Goal: Task Accomplishment & Management: Manage account settings

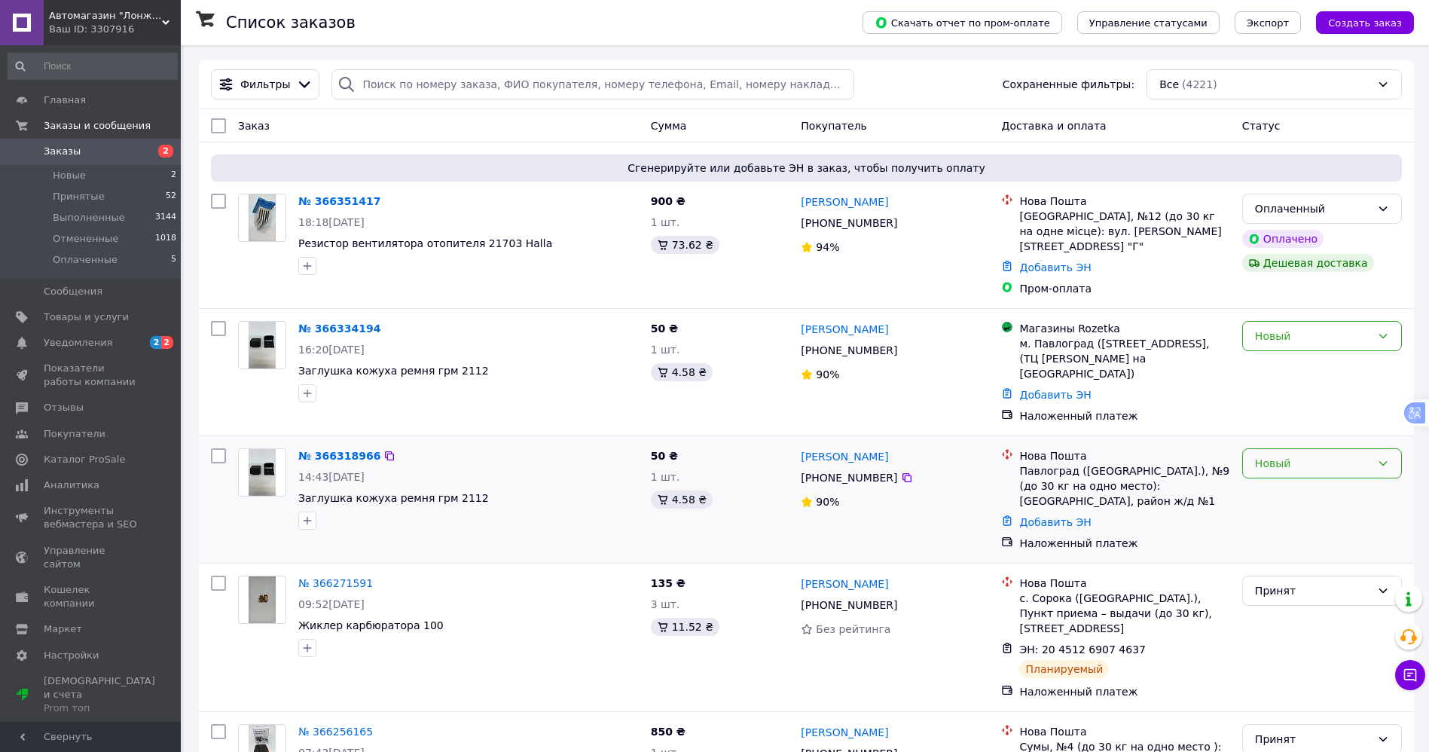
click at [1313, 457] on div "Новый" at bounding box center [1323, 463] width 160 height 30
click at [1291, 538] on li "Отменен" at bounding box center [1322, 535] width 158 height 27
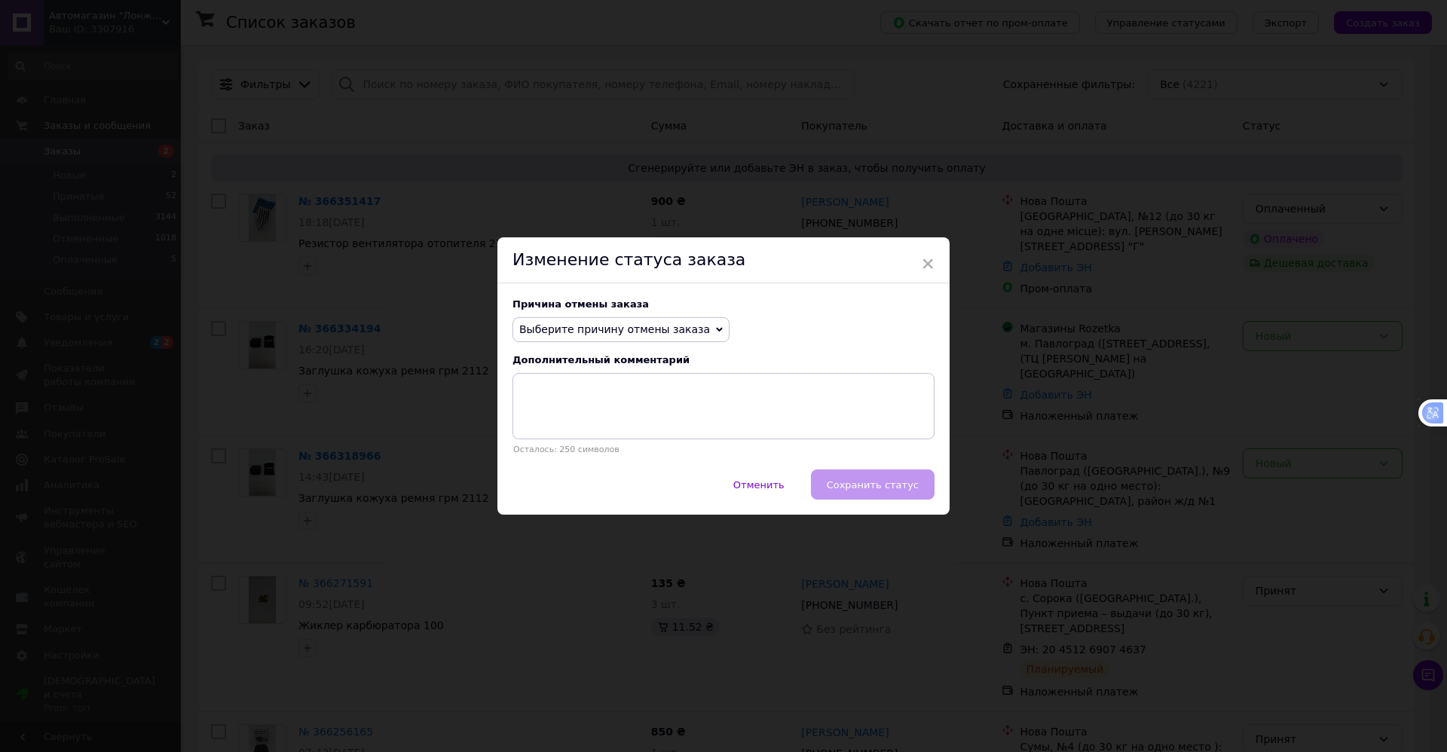
click at [607, 335] on span "Выберите причину отмены заказа" at bounding box center [614, 329] width 191 height 12
click at [591, 451] on li "Заказ-дубликат" at bounding box center [621, 443] width 216 height 21
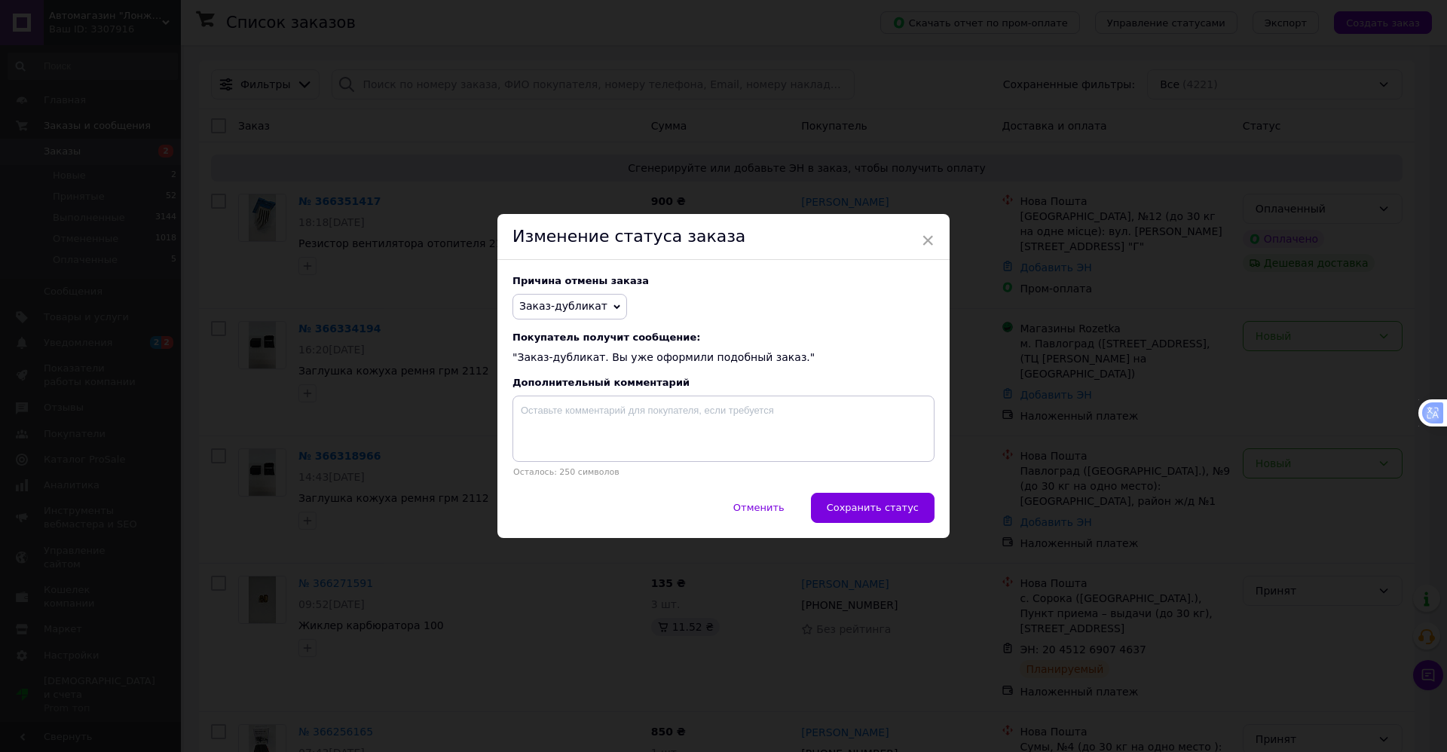
click at [937, 514] on div "Отменить   Сохранить статус" at bounding box center [723, 515] width 452 height 45
click at [880, 505] on span "Сохранить статус" at bounding box center [873, 507] width 92 height 11
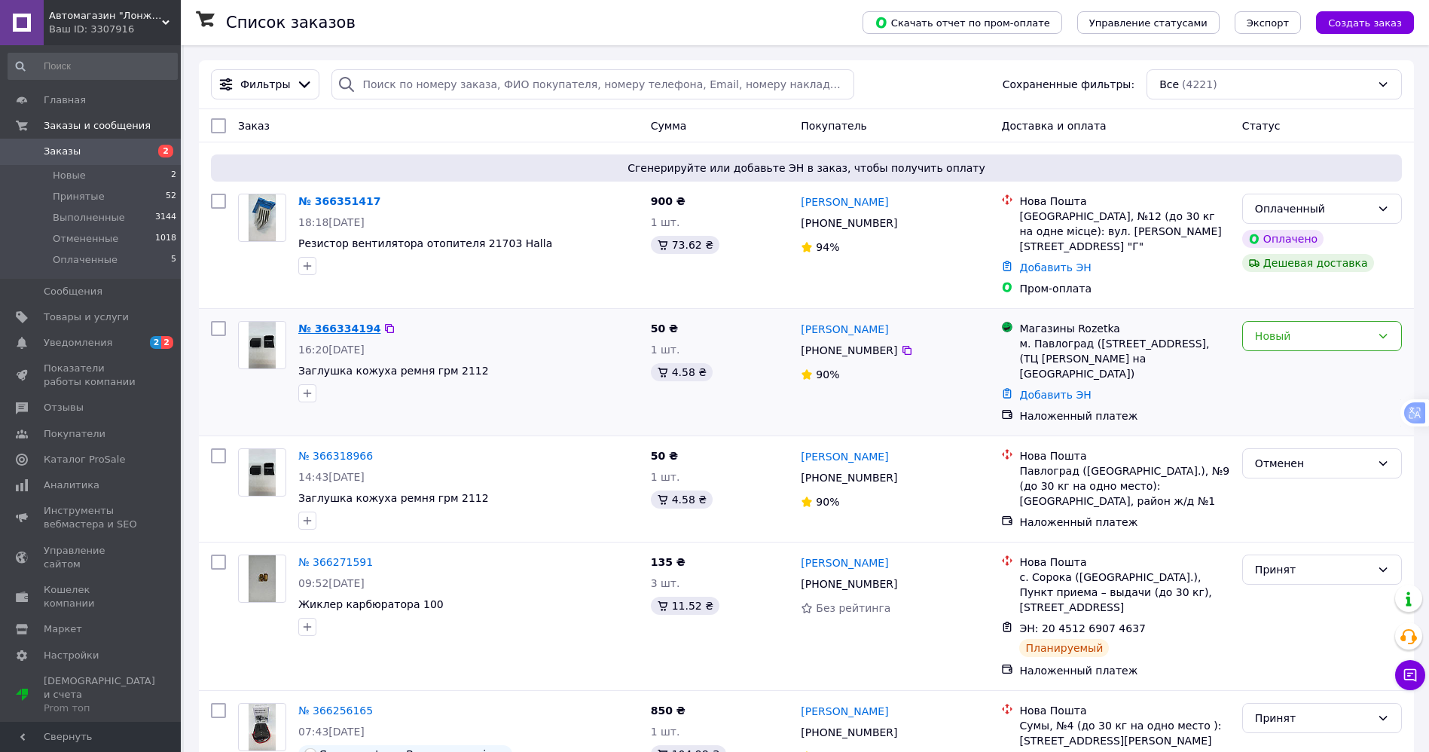
click at [328, 322] on link "№ 366334194" at bounding box center [339, 328] width 82 height 12
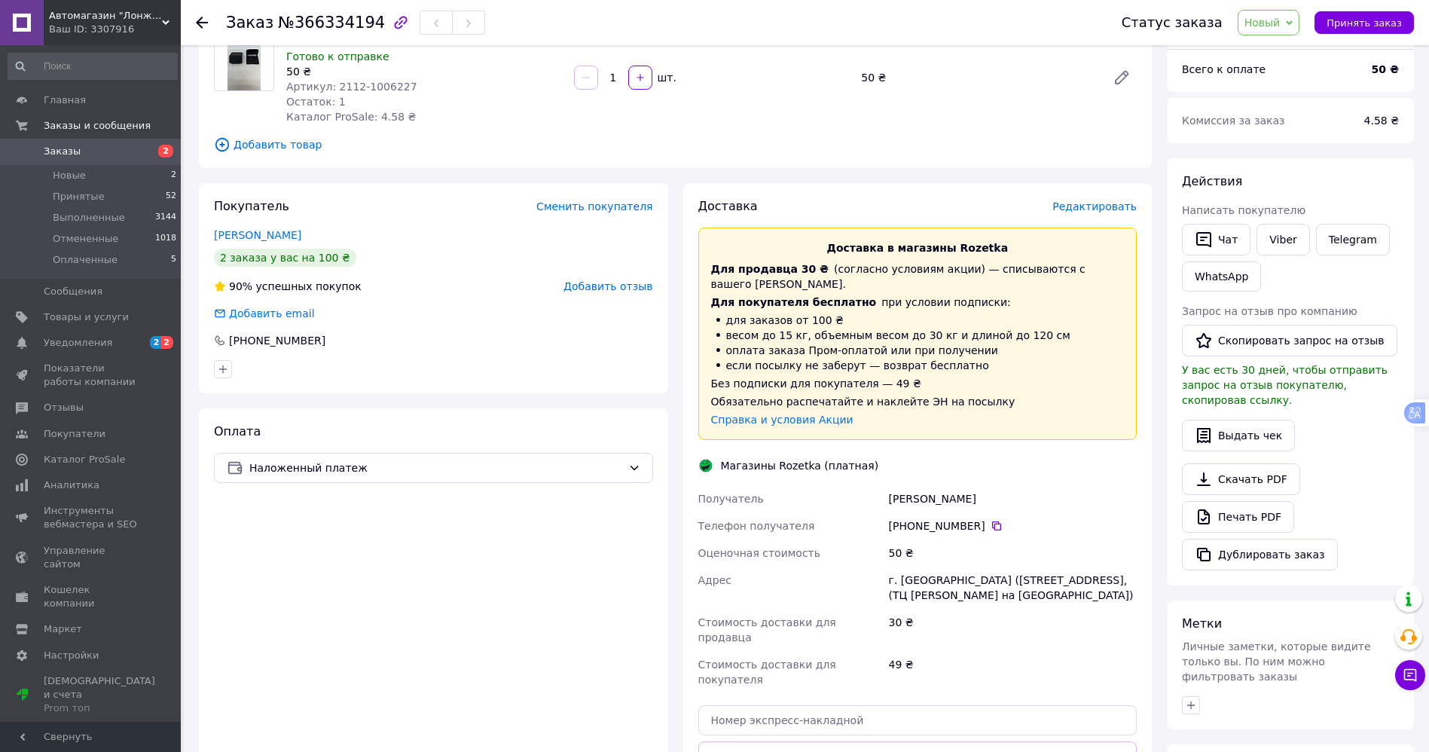
scroll to position [314, 0]
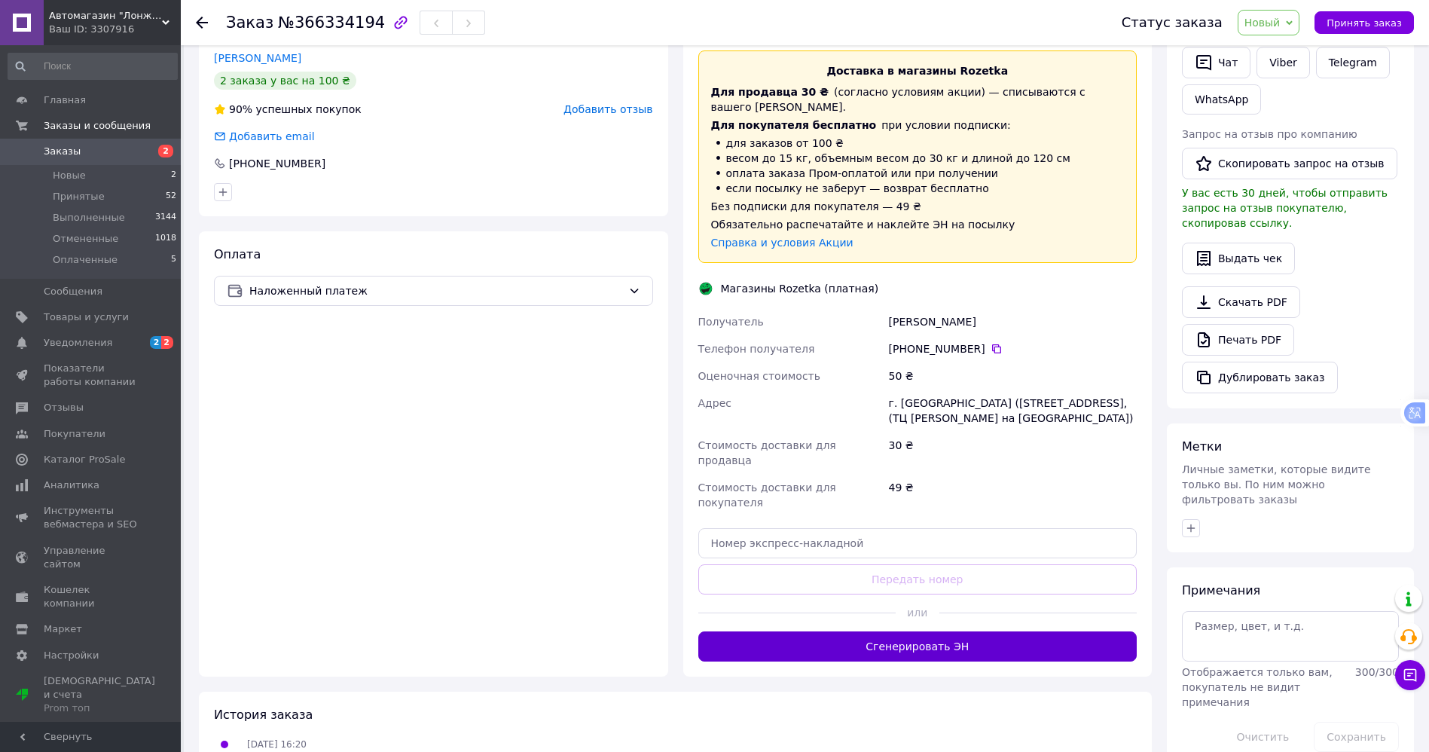
click at [952, 631] on button "Сгенерировать ЭН" at bounding box center [917, 646] width 439 height 30
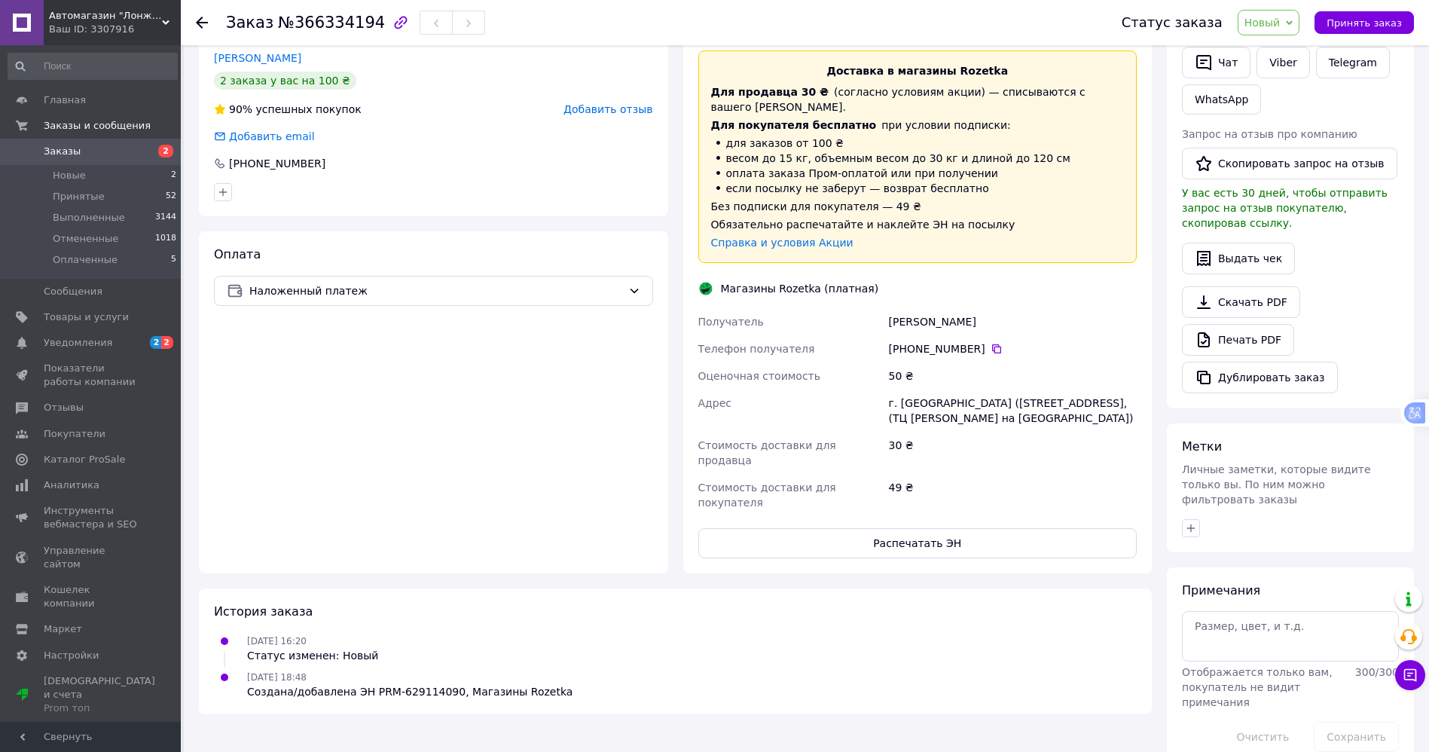
click at [117, 151] on body "Автомагазин "Лонжерон" Ваш ID: 3307916 Сайт Автомагазин "Лонжерон" Кабинет поку…" at bounding box center [714, 234] width 1429 height 1096
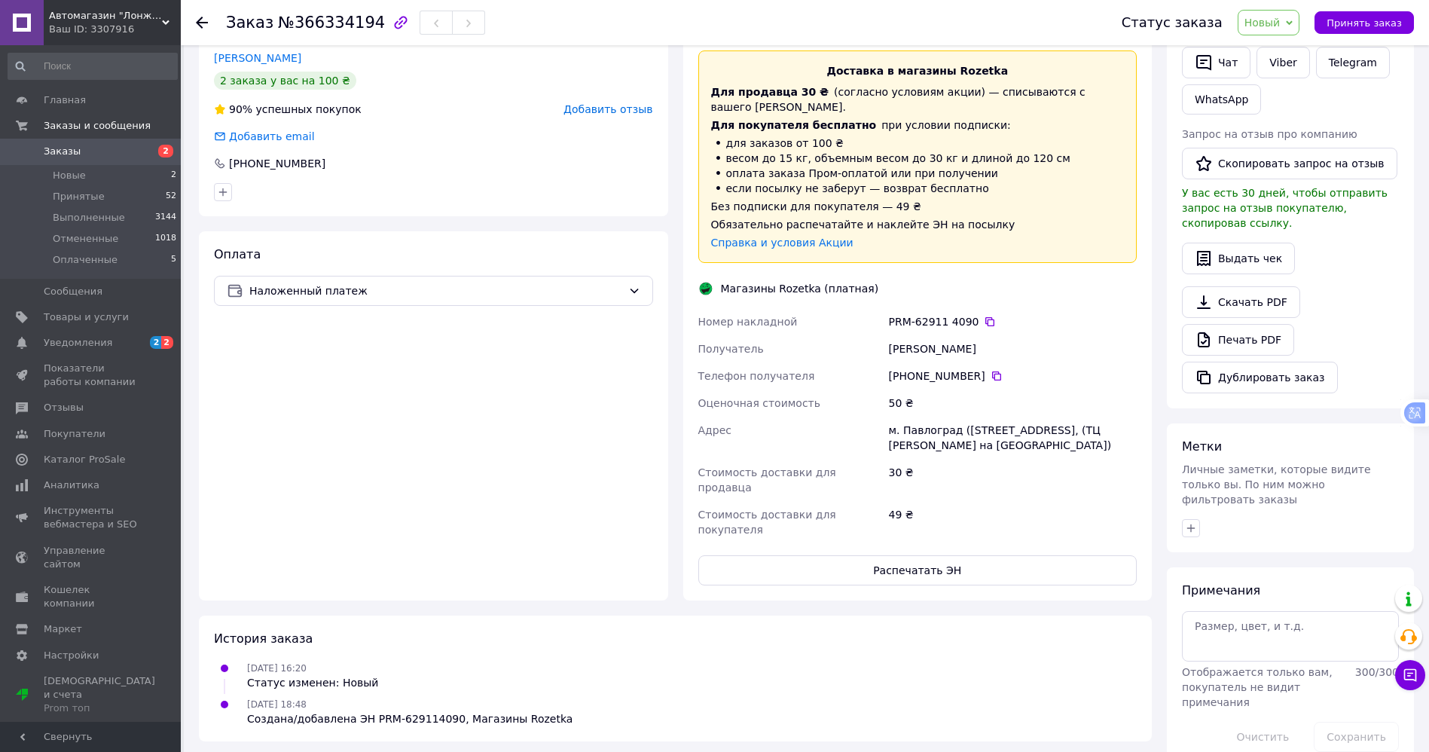
click at [117, 151] on span "Заказы" at bounding box center [92, 152] width 96 height 14
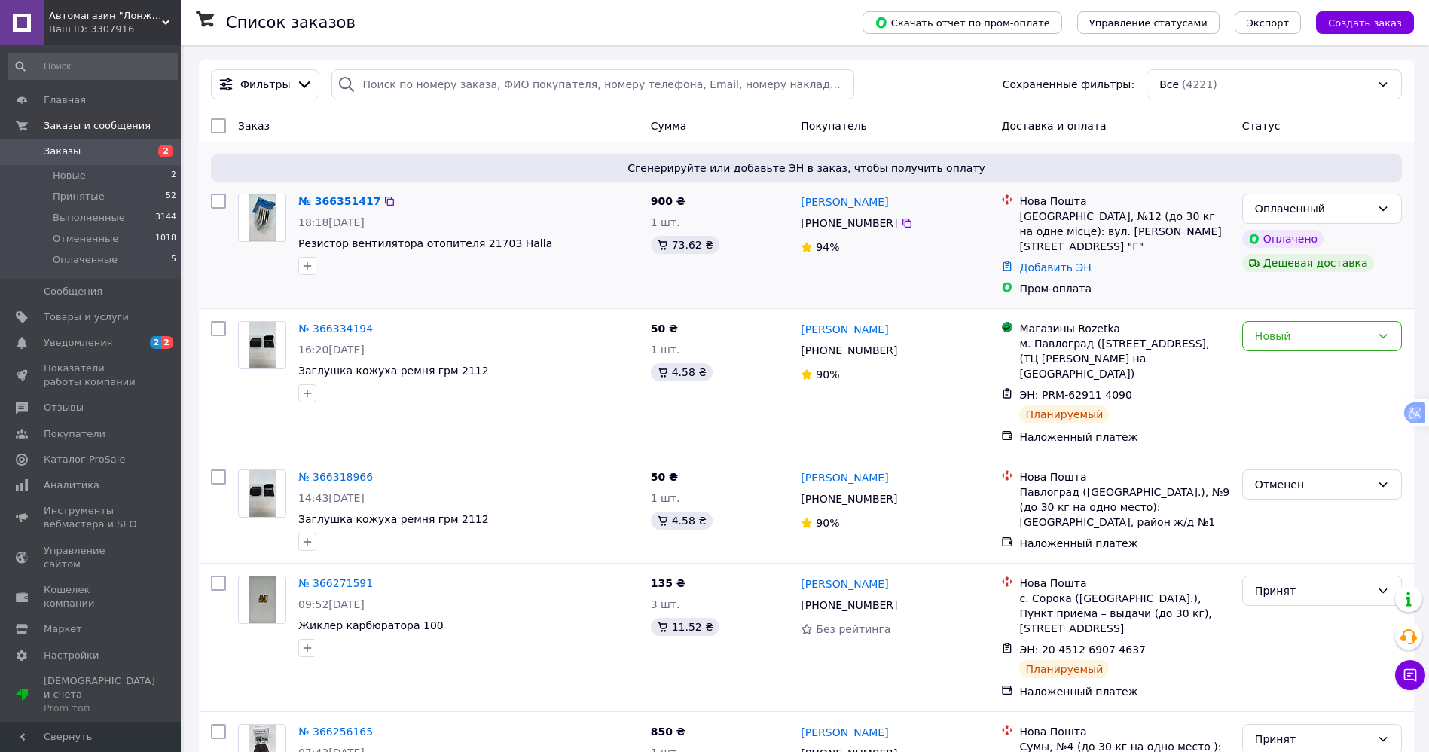
click at [351, 199] on link "№ 366351417" at bounding box center [339, 201] width 82 height 12
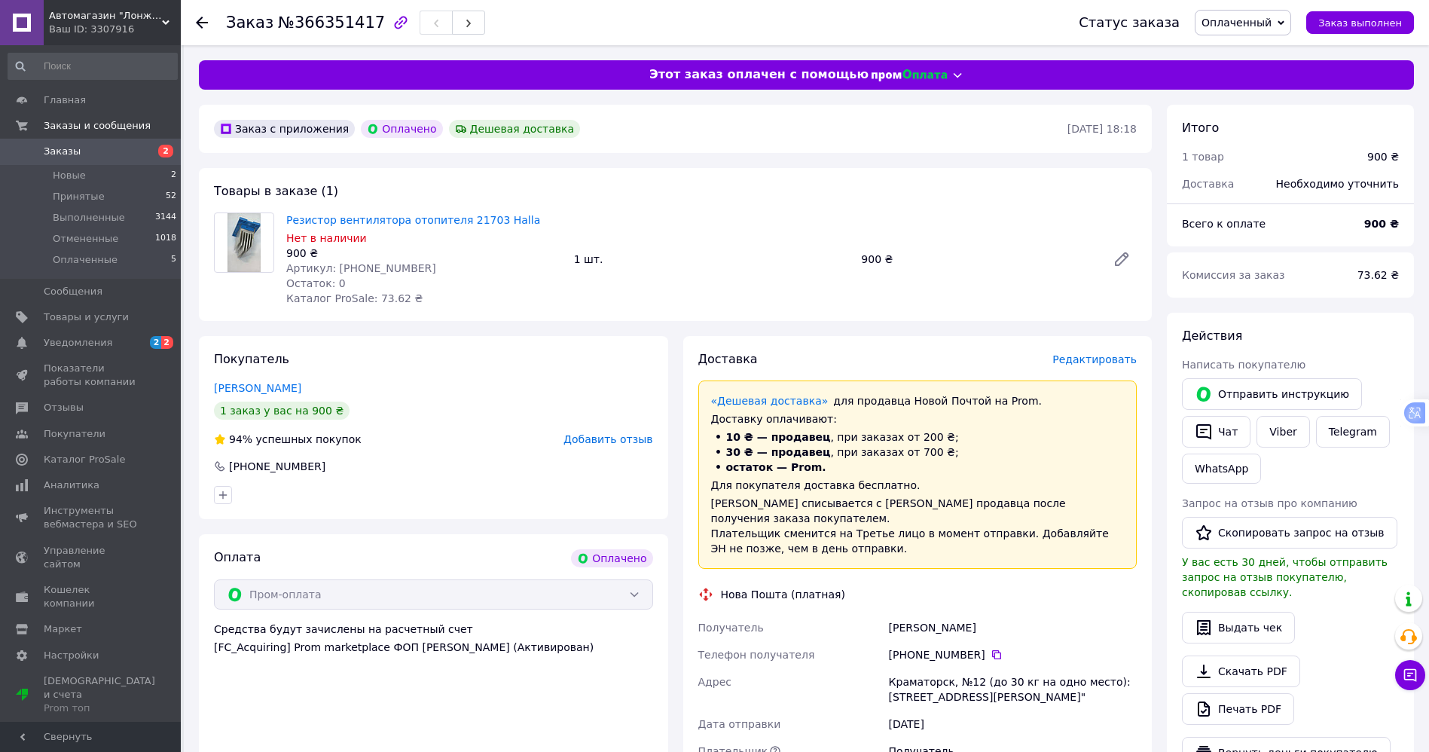
scroll to position [377, 0]
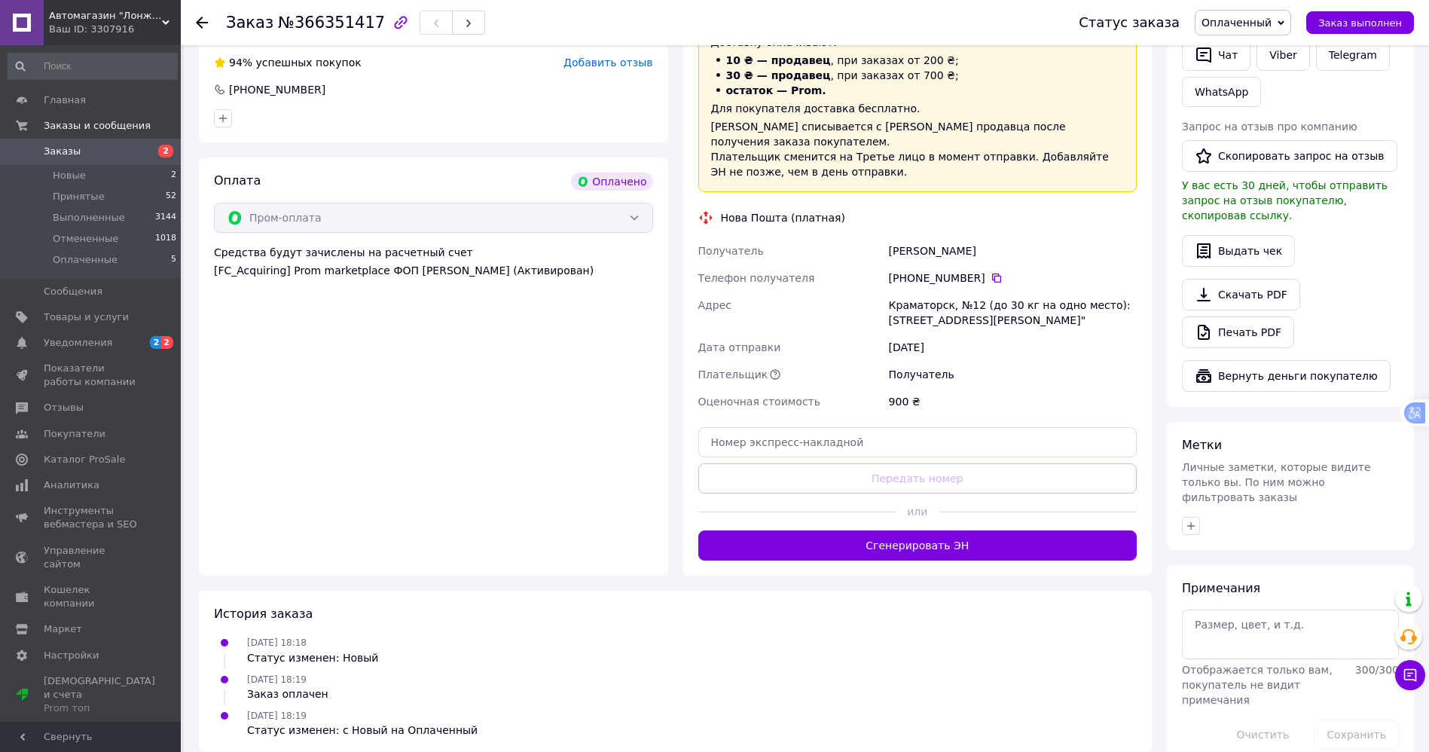
click at [955, 509] on div at bounding box center [1038, 512] width 197 height 37
click at [959, 530] on button "Сгенерировать ЭН" at bounding box center [917, 545] width 439 height 30
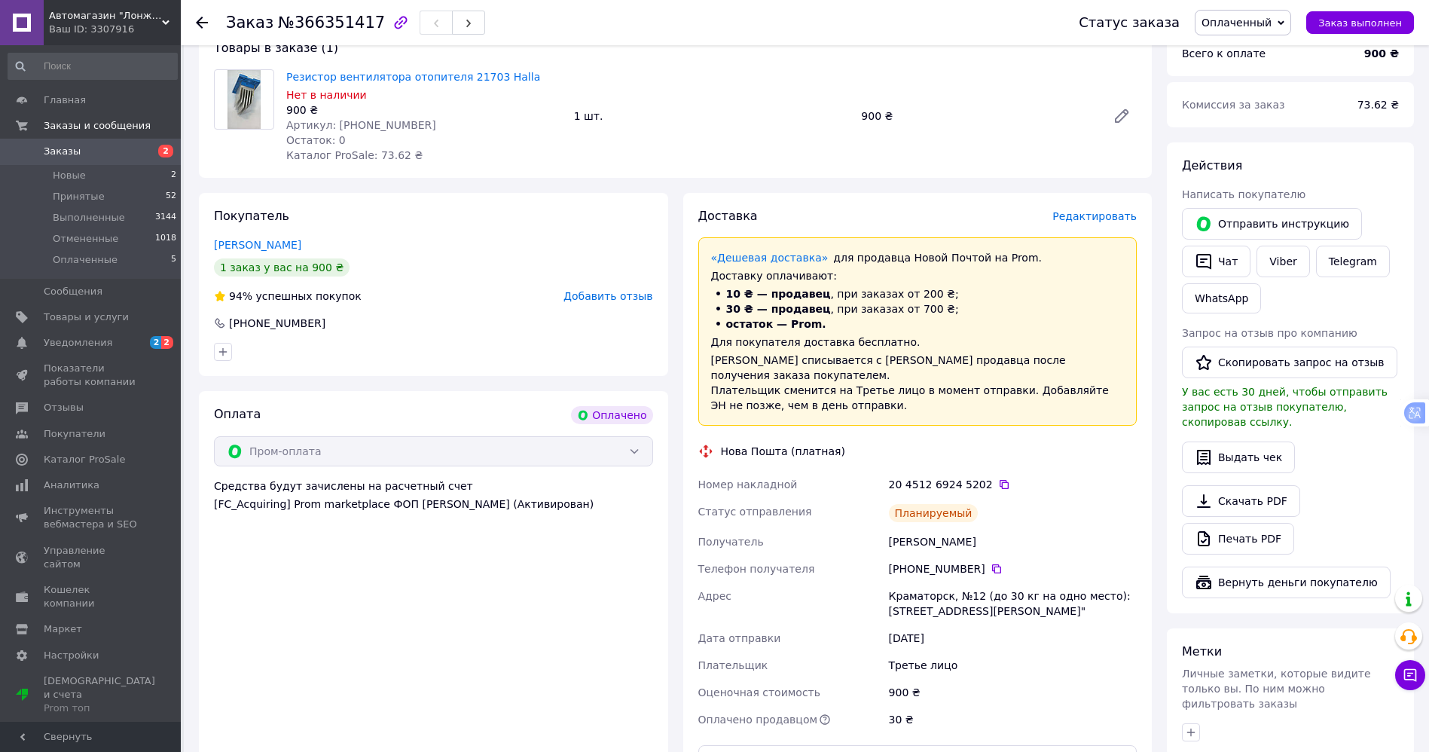
scroll to position [0, 0]
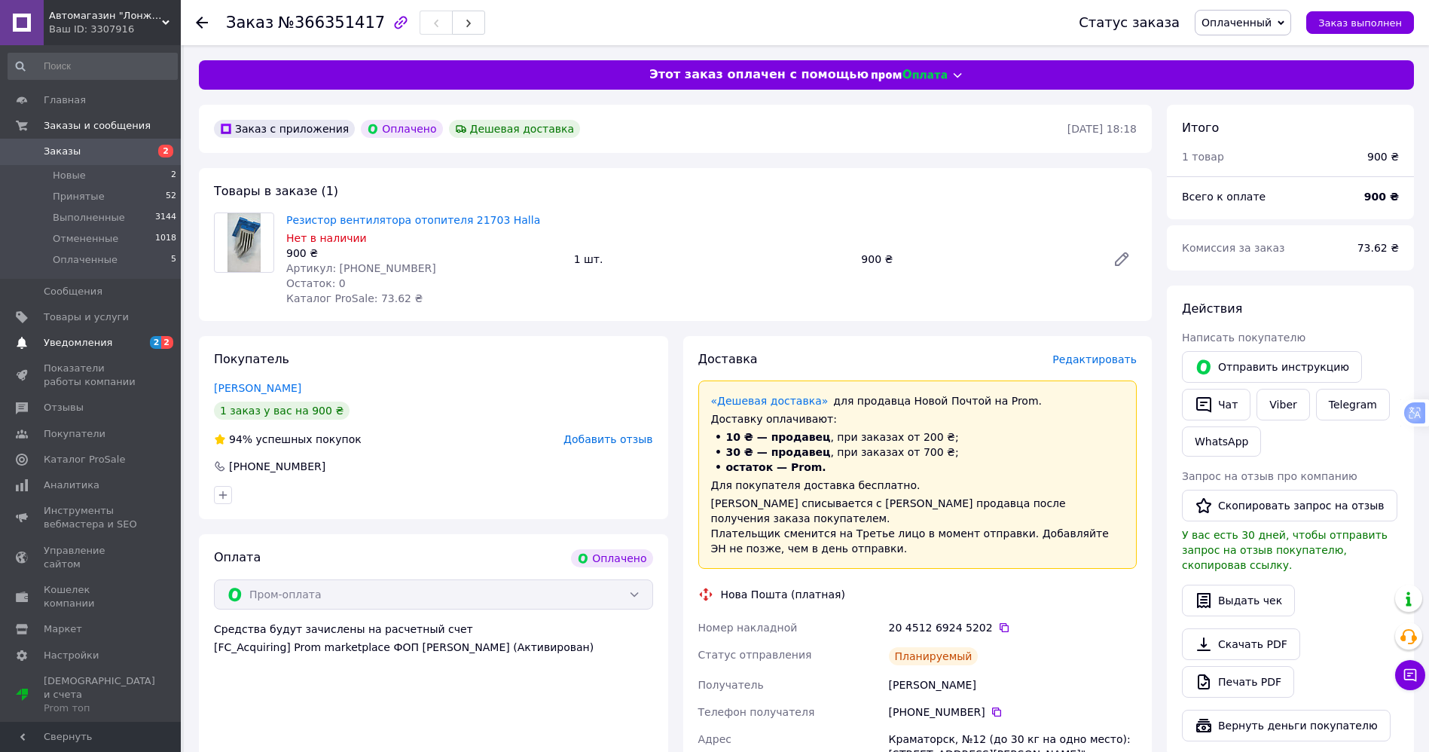
click at [115, 338] on span "Уведомления" at bounding box center [92, 343] width 96 height 14
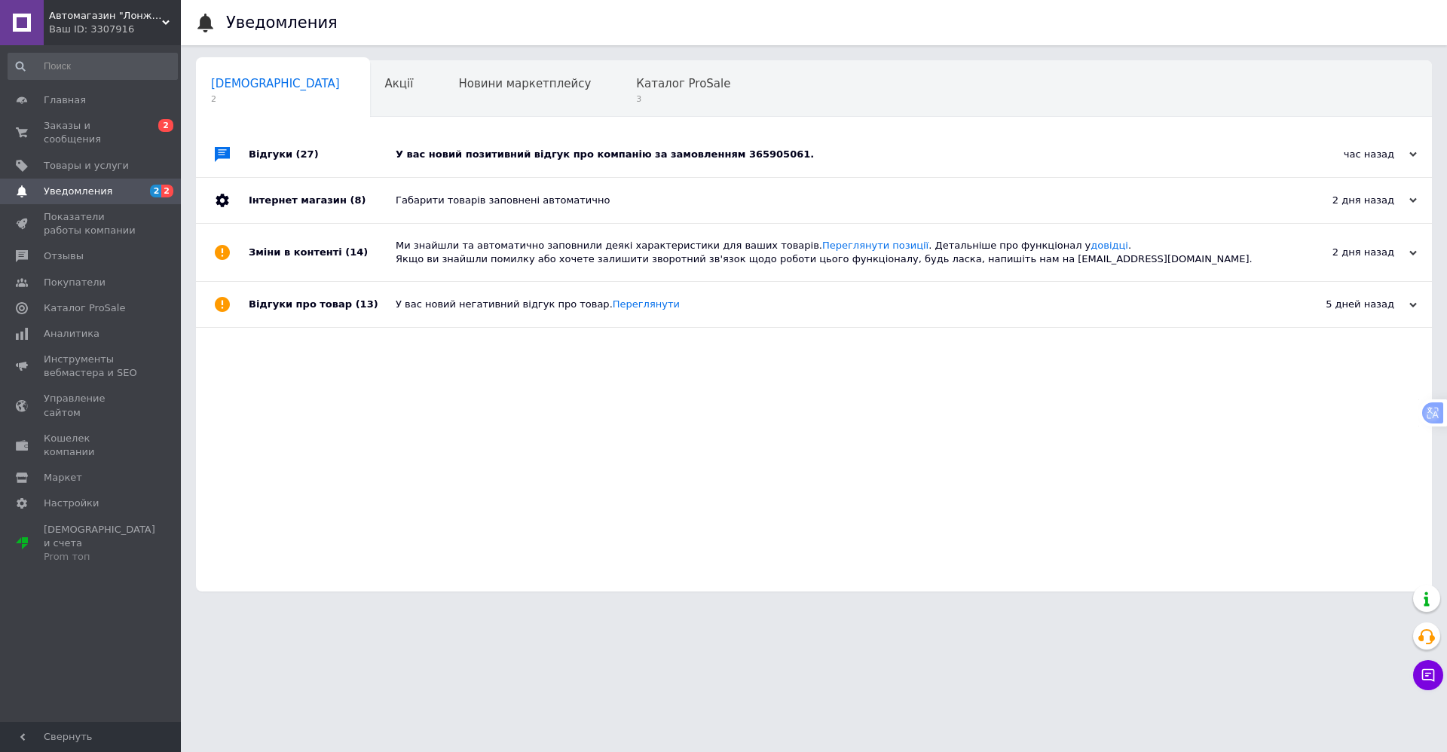
click at [500, 170] on div "У вас новий позитивний відгук про компанію за замовленням 365905061." at bounding box center [831, 154] width 870 height 45
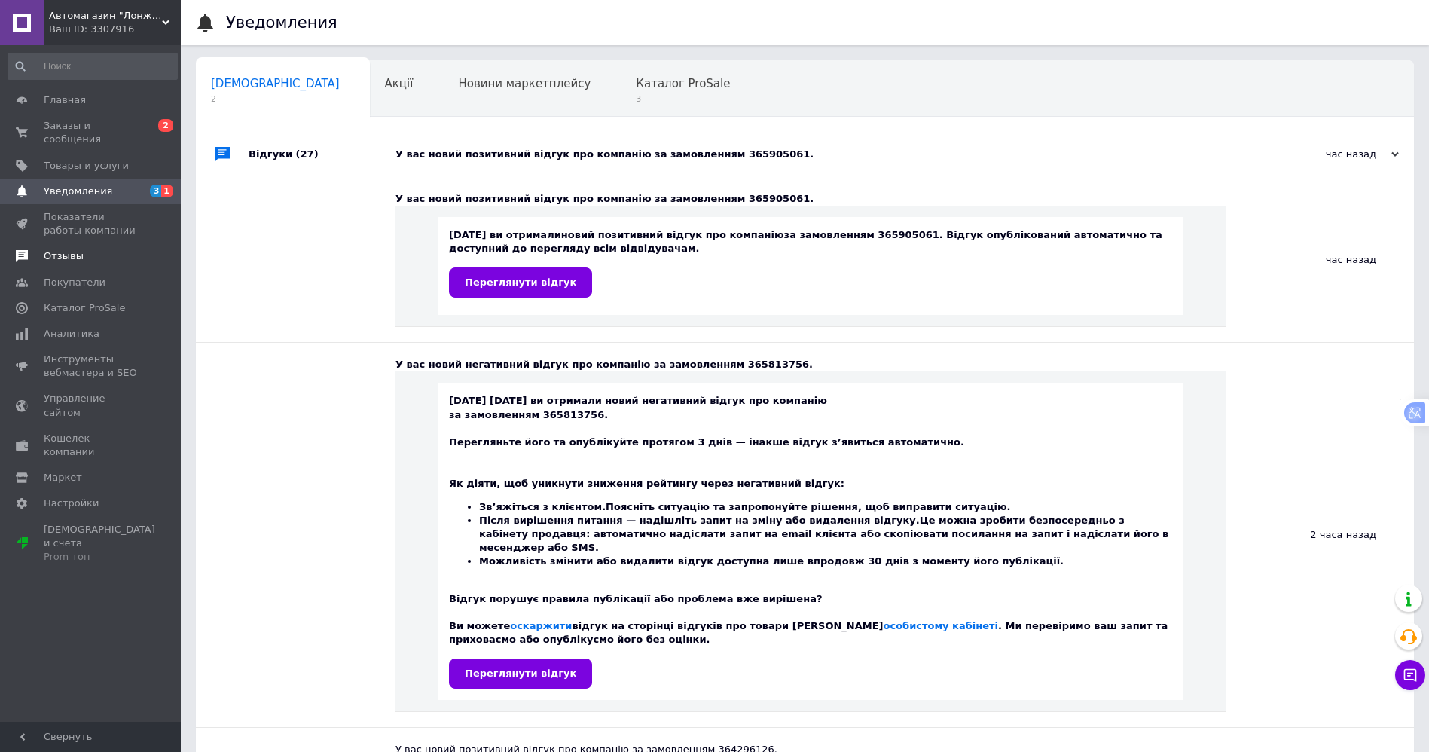
click at [78, 249] on span "Отзывы" at bounding box center [64, 256] width 40 height 14
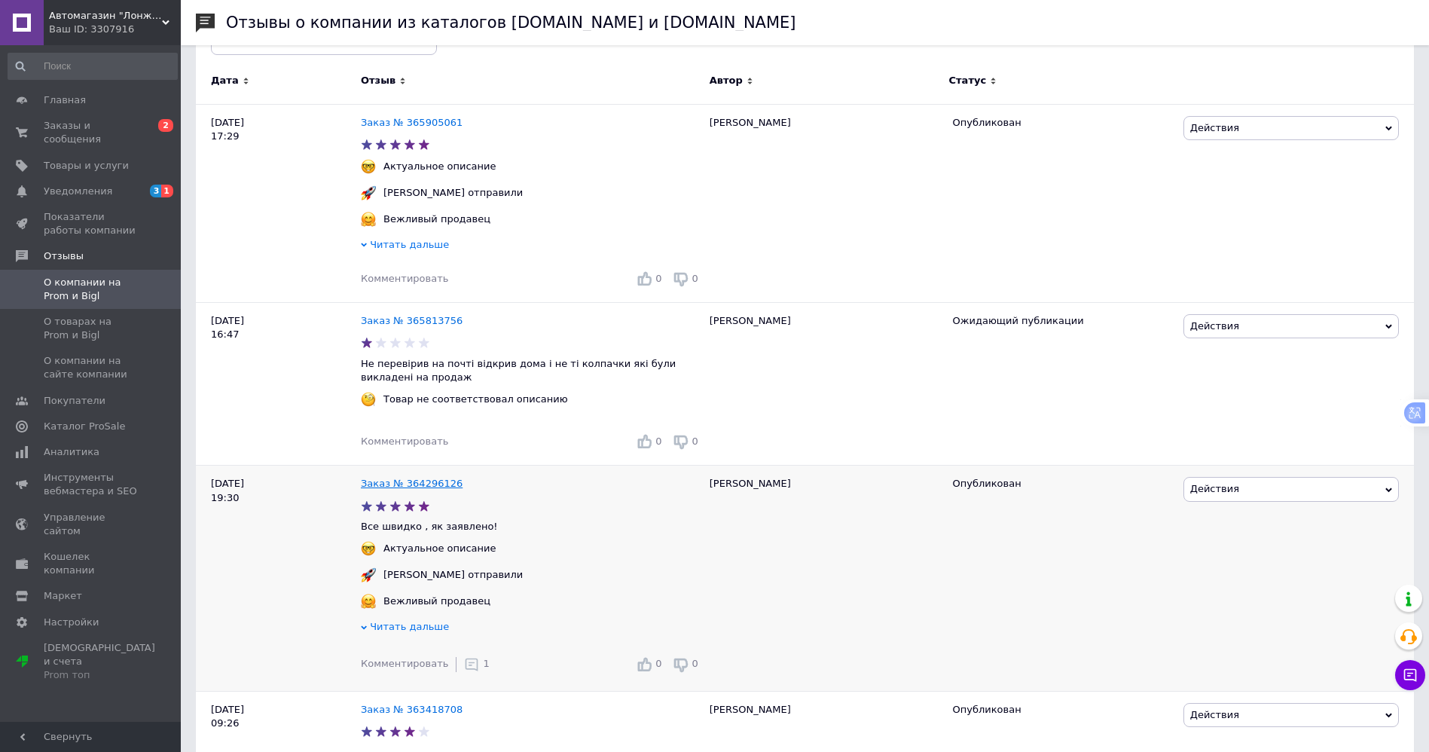
scroll to position [226, 0]
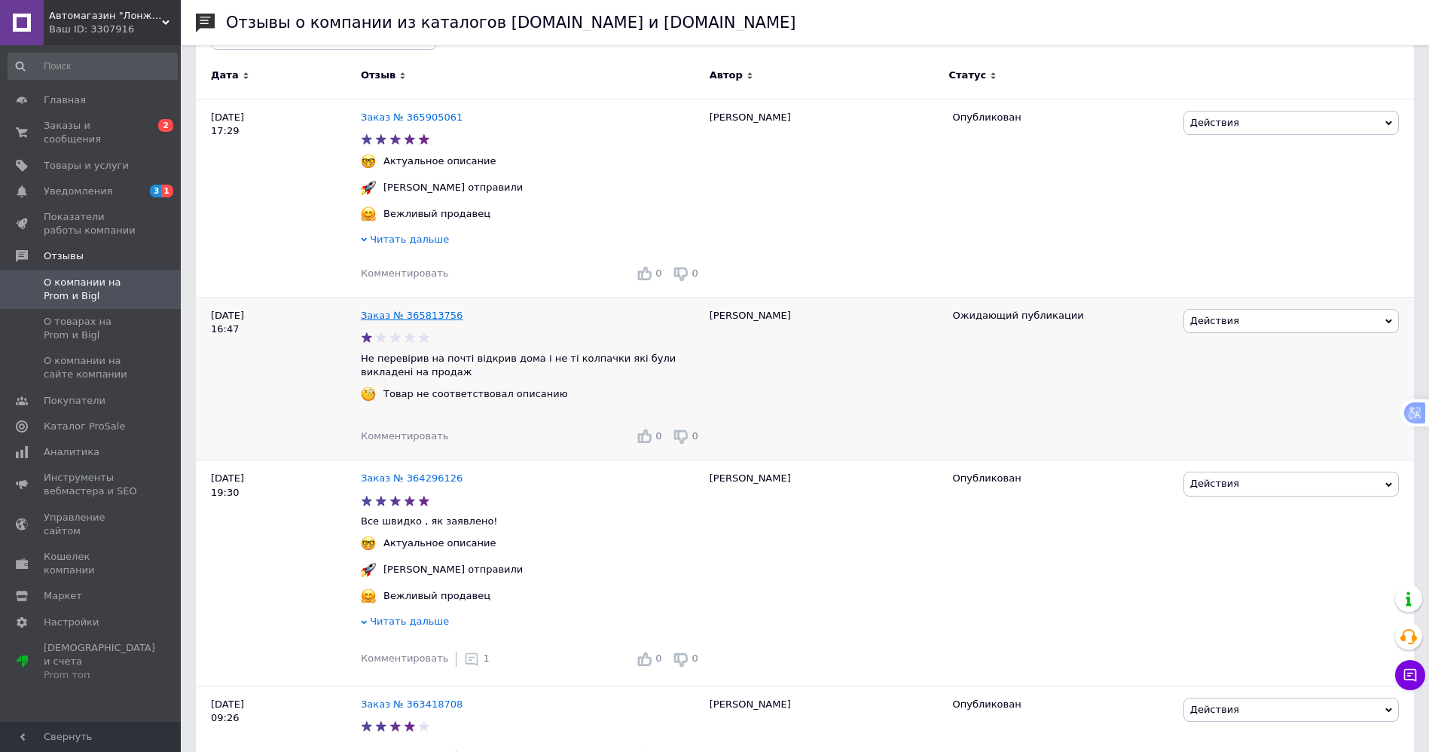
click at [403, 319] on link "Заказ № 365813756" at bounding box center [412, 315] width 102 height 11
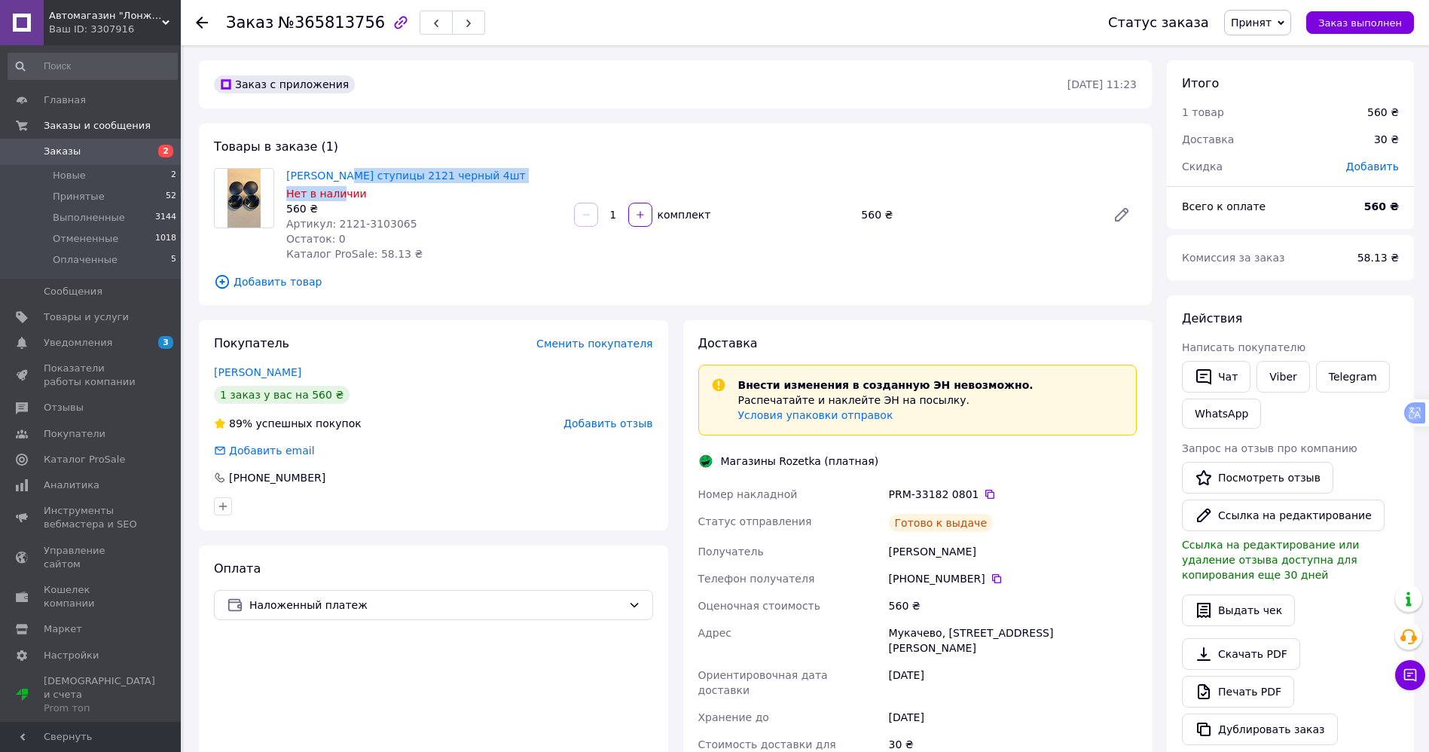
click at [337, 182] on div "Колпак гайки ступицы 2121 черный 4шт Нет в наличии 560 ₴ Артикул: 2121-3103065 …" at bounding box center [424, 214] width 288 height 99
click at [339, 173] on link "[PERSON_NAME] ступицы 2121 черный 4шт" at bounding box center [406, 176] width 240 height 12
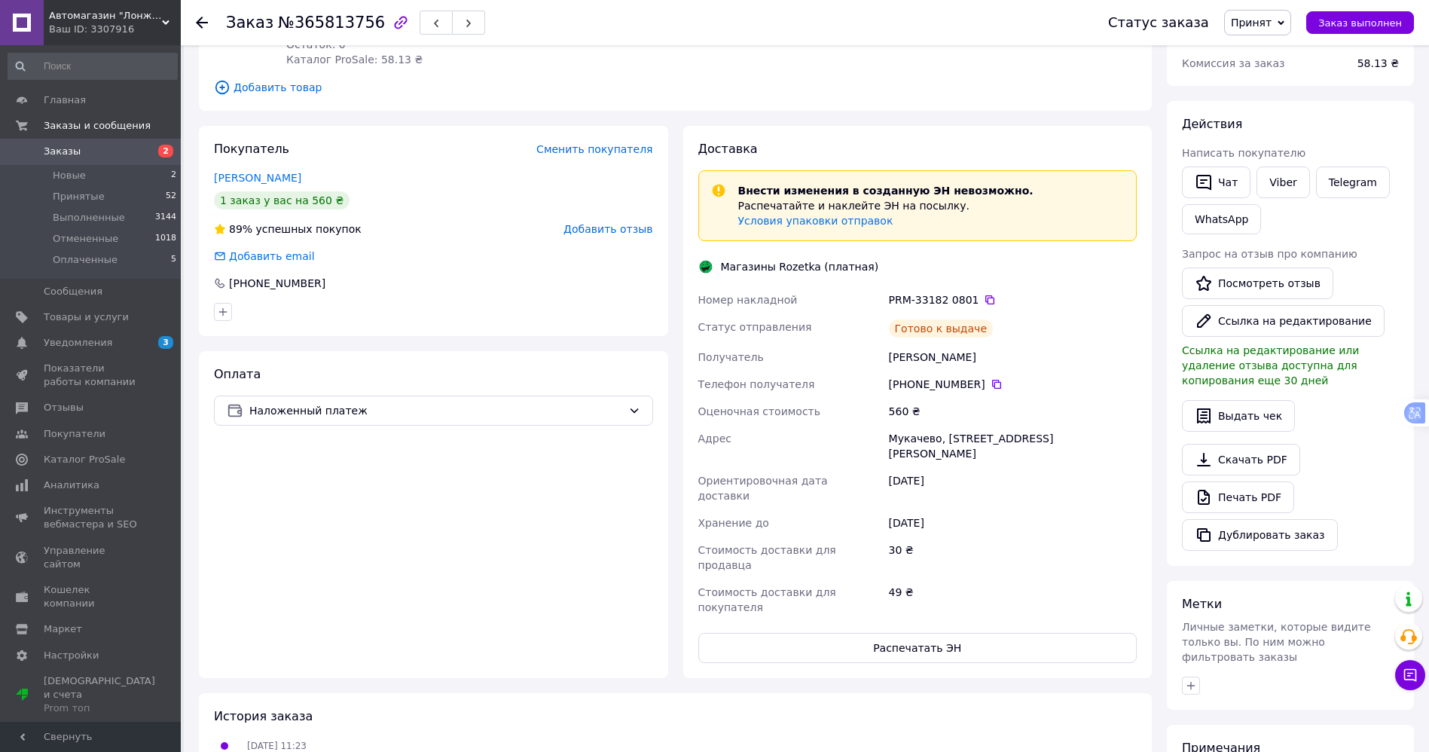
scroll to position [113, 0]
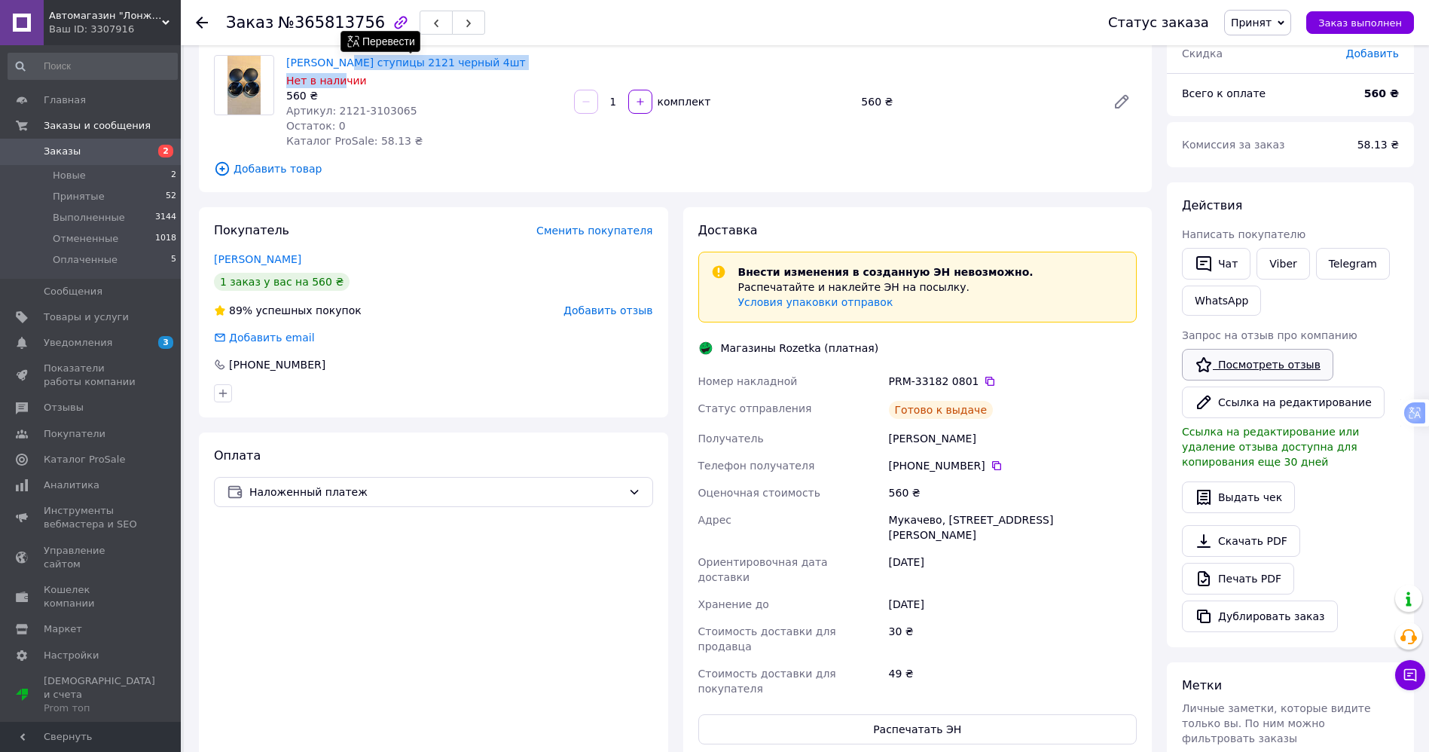
click at [1243, 363] on link "Посмотреть отзыв" at bounding box center [1257, 365] width 151 height 32
click at [1265, 258] on link "Viber" at bounding box center [1283, 264] width 53 height 32
